Goal: Check status

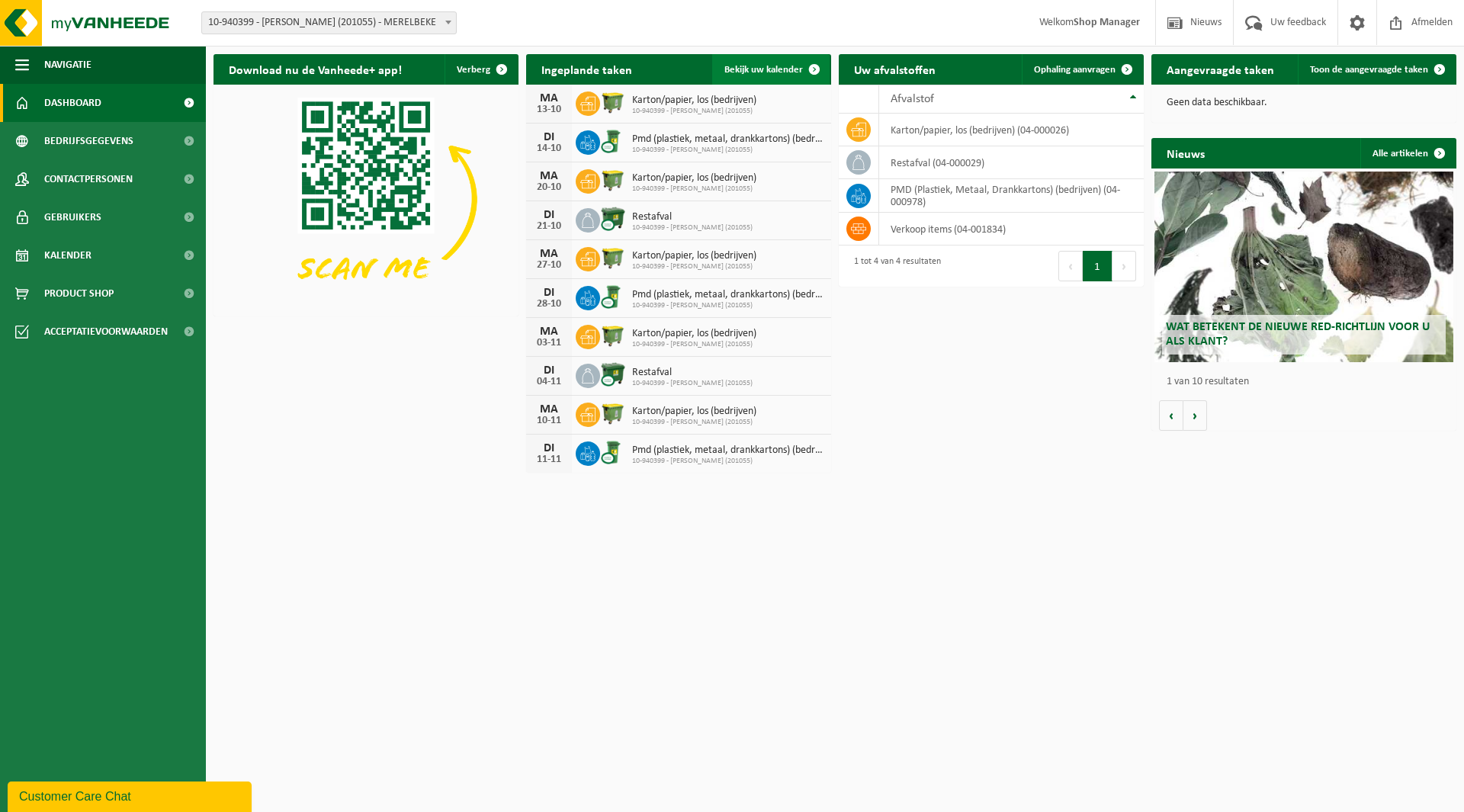
click at [774, 66] on span "Bekijk uw kalender" at bounding box center [764, 70] width 78 height 10
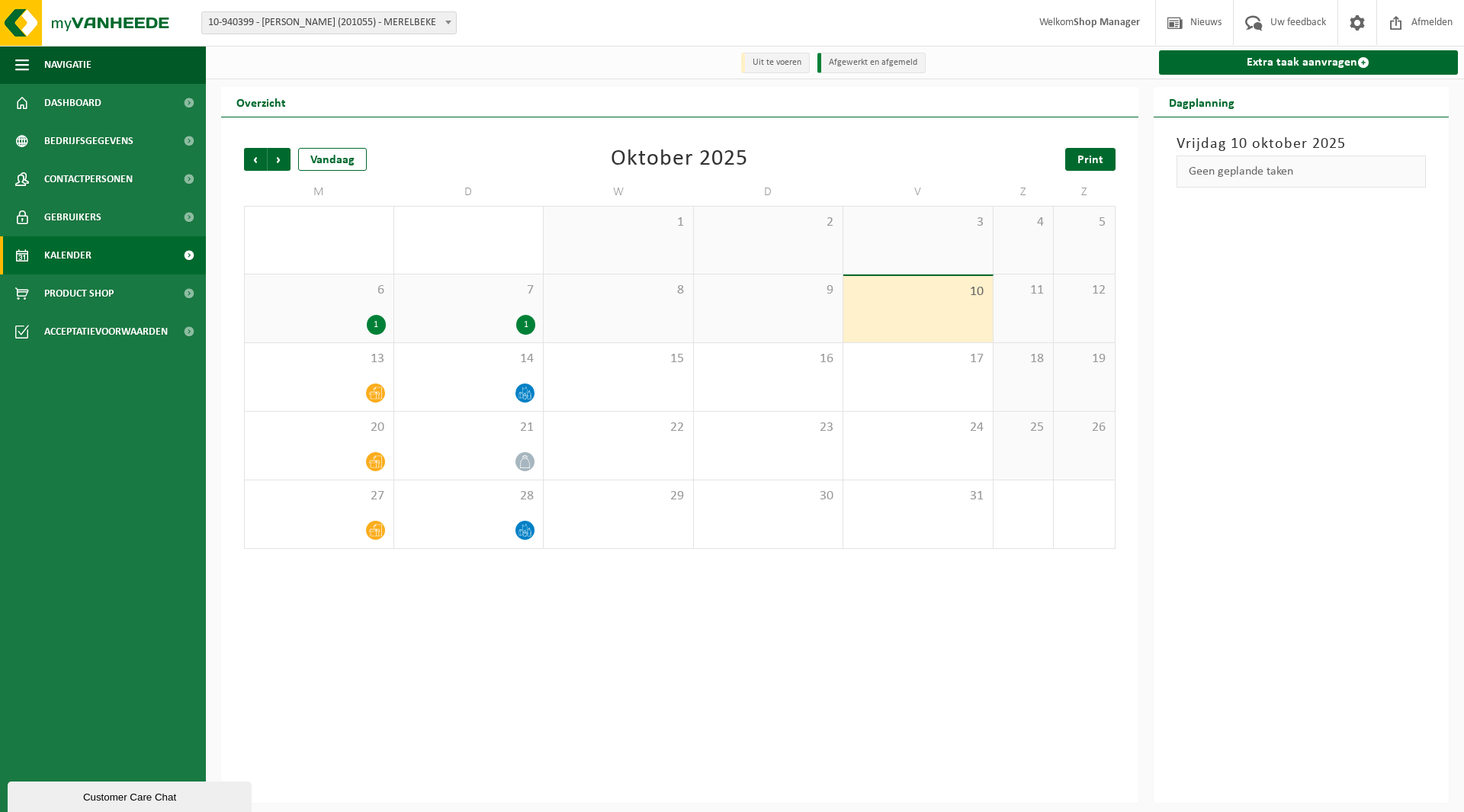
click at [1091, 158] on span "Print" at bounding box center [1090, 160] width 26 height 13
click at [674, 168] on div "Oktober 2025" at bounding box center [679, 159] width 137 height 23
click at [283, 166] on span "Volgende" at bounding box center [278, 159] width 23 height 23
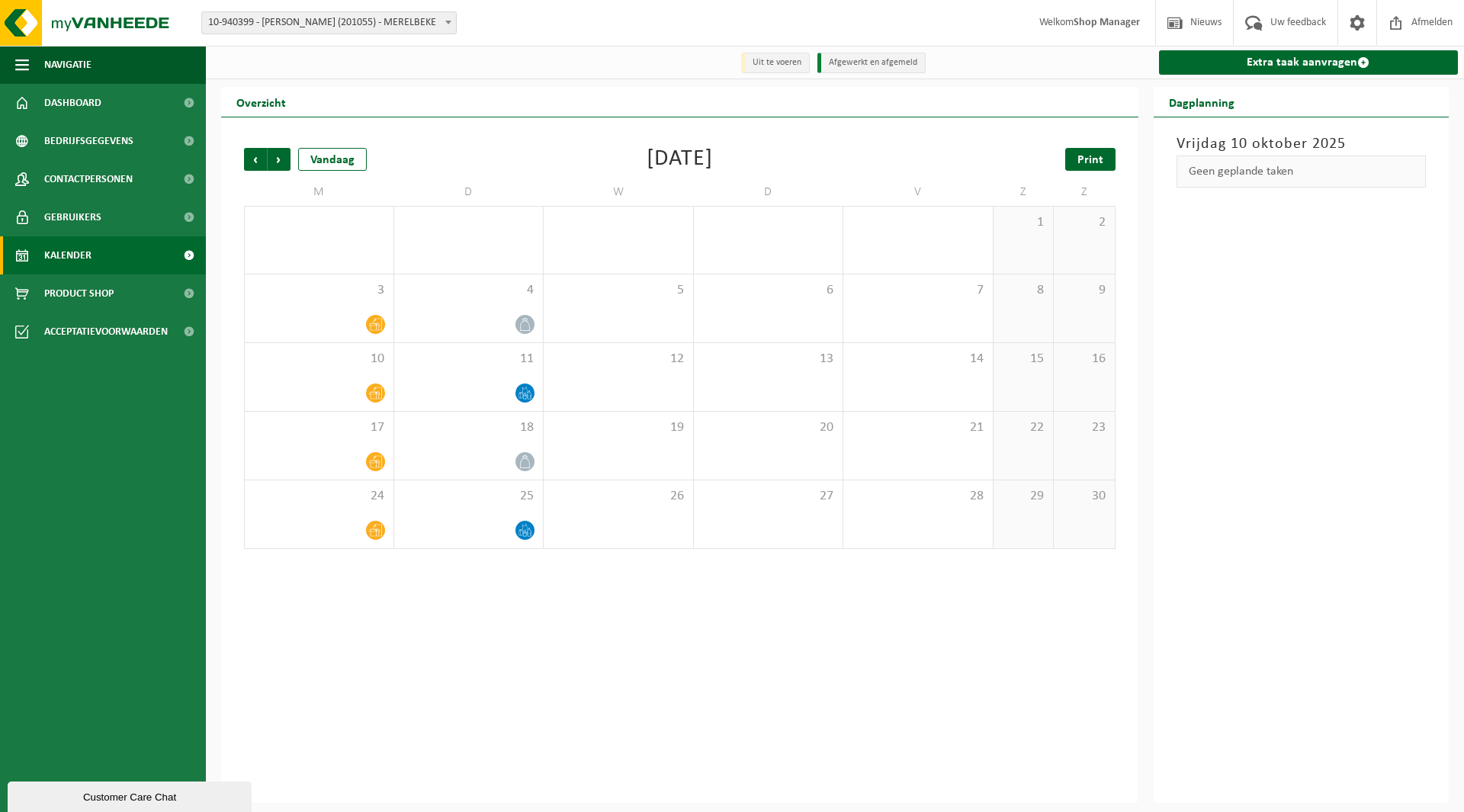
click at [1081, 162] on span "Print" at bounding box center [1090, 160] width 26 height 13
